Goal: Use online tool/utility

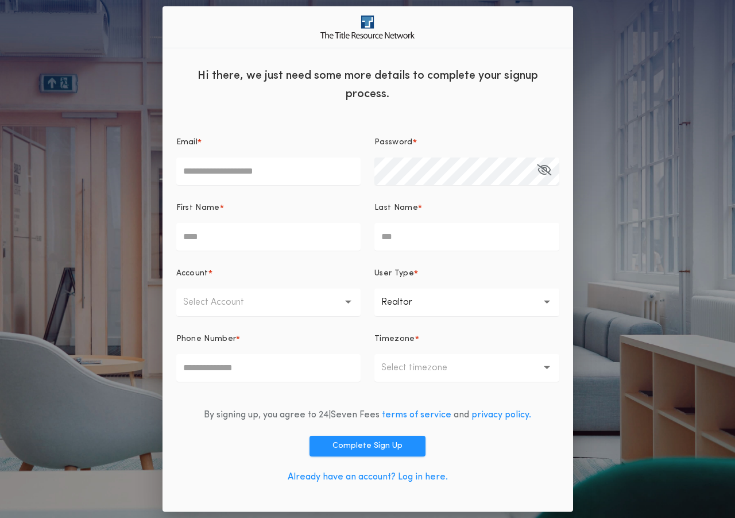
click at [419, 483] on div "Already have an account? Log in here." at bounding box center [368, 477] width 160 height 14
click at [415, 480] on link "Already have an account? Log in here." at bounding box center [368, 476] width 160 height 9
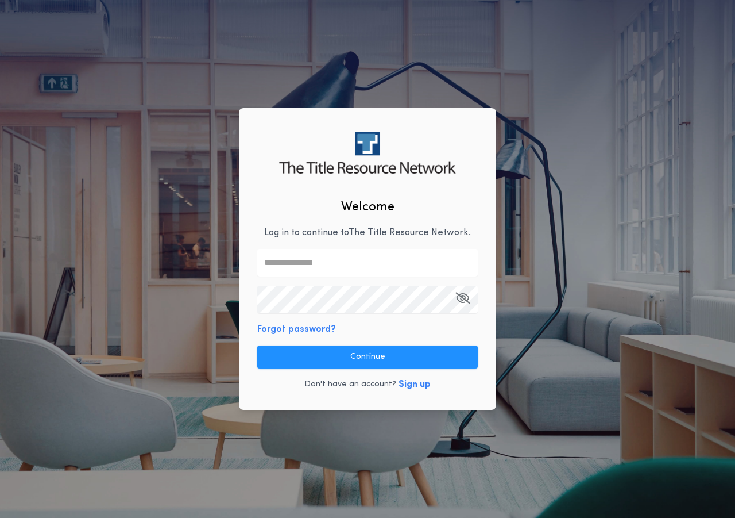
type input "**********"
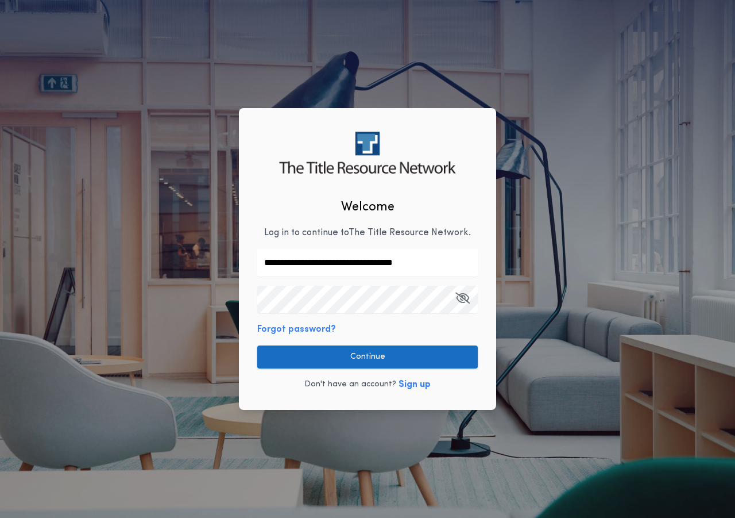
click at [387, 353] on button "Continue" at bounding box center [367, 356] width 221 height 23
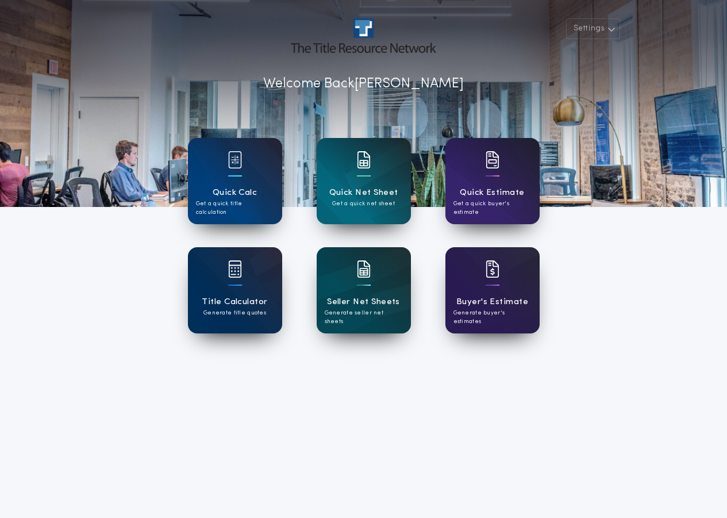
click at [457, 165] on div "Quick Estimate Get a quick buyer's estimate" at bounding box center [492, 181] width 94 height 86
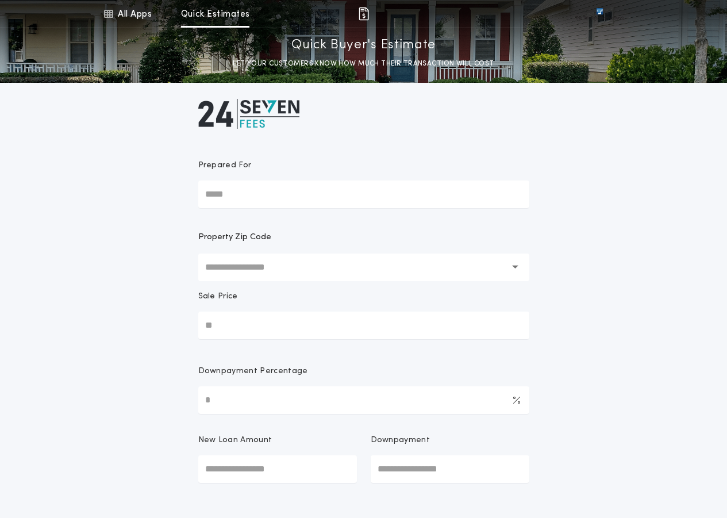
click at [700, 169] on div "All Apps Quick Calc Quick Net Sheet Quick Estimate Title Calculator Seller Net …" at bounding box center [363, 282] width 727 height 564
